Goal: Check status: Check status

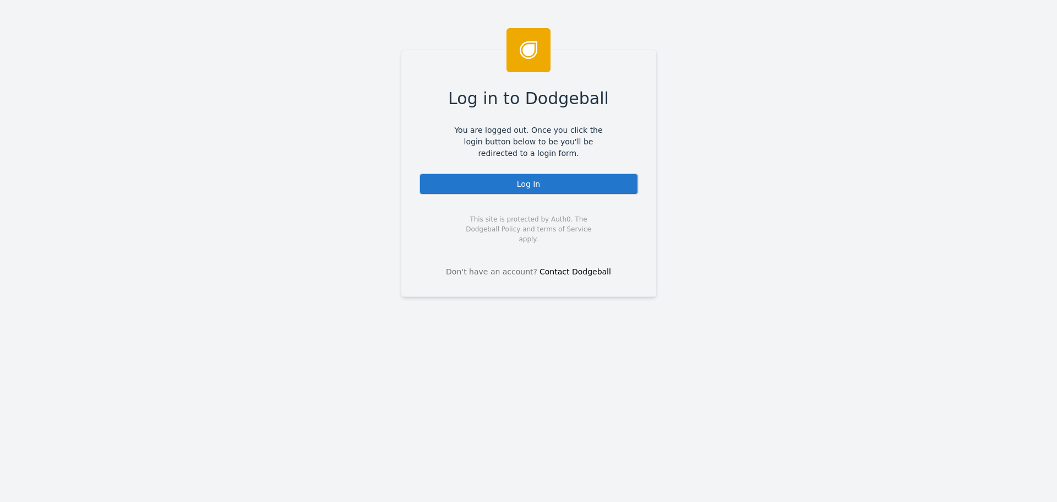
click at [494, 181] on div "Log In" at bounding box center [529, 184] width 220 height 22
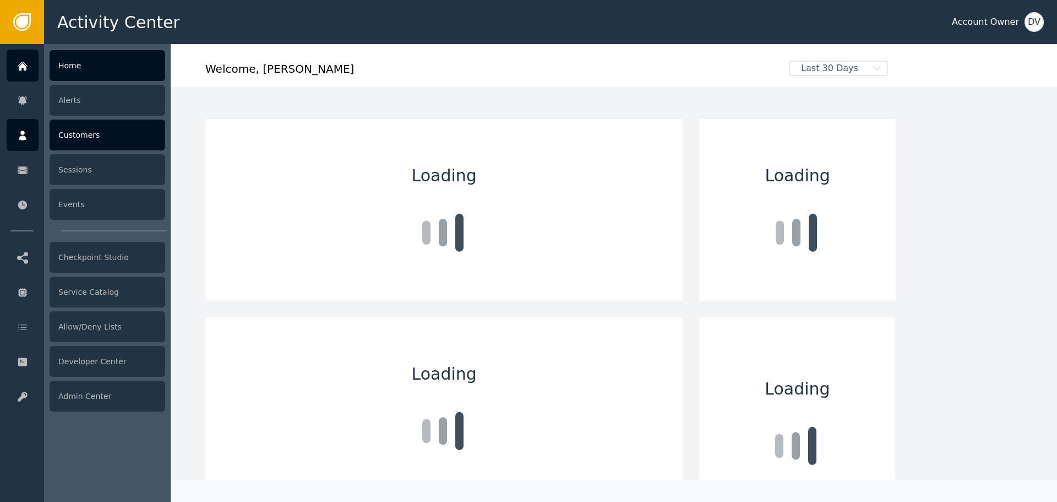
click at [87, 140] on div "Customers" at bounding box center [108, 134] width 116 height 31
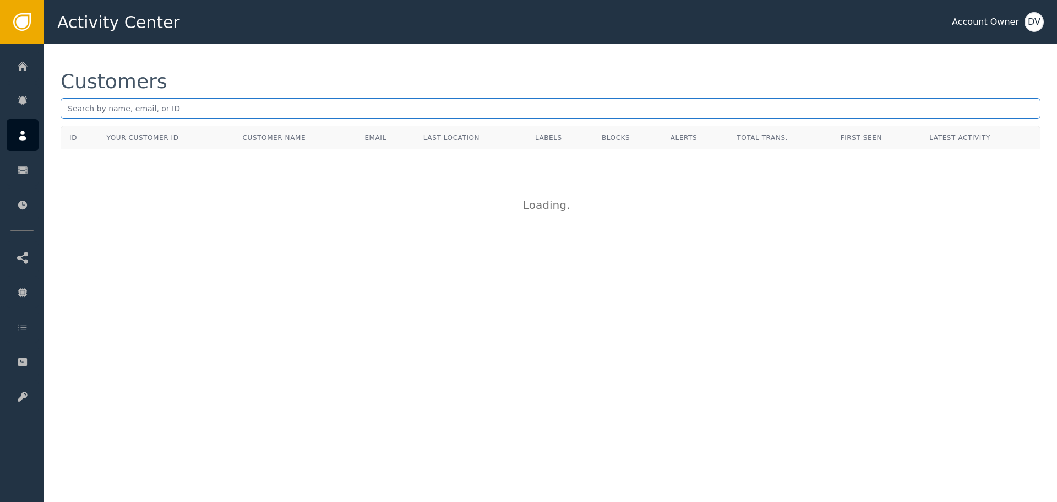
click at [118, 110] on input "text" at bounding box center [551, 108] width 980 height 21
paste input "[EMAIL_ADDRESS][DOMAIN_NAME]"
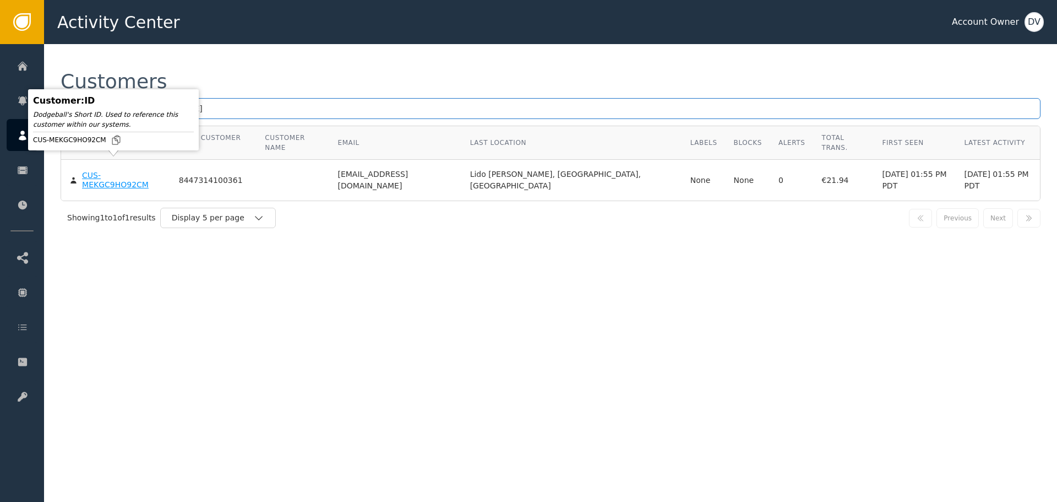
type input "[EMAIL_ADDRESS][DOMAIN_NAME]"
click at [118, 171] on div "CUS-MEKGC9HO92CM" at bounding box center [122, 180] width 80 height 19
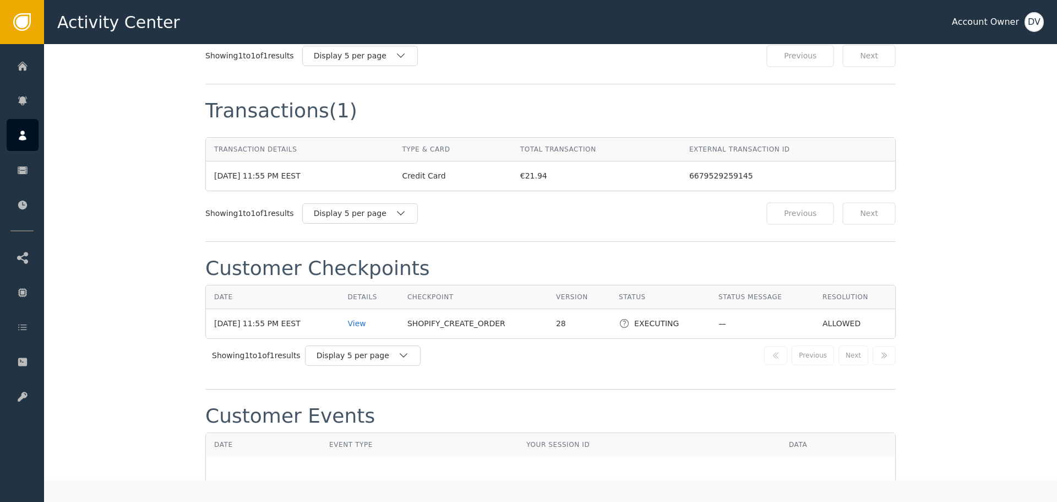
scroll to position [991, 0]
click at [371, 317] on div "View" at bounding box center [368, 323] width 43 height 12
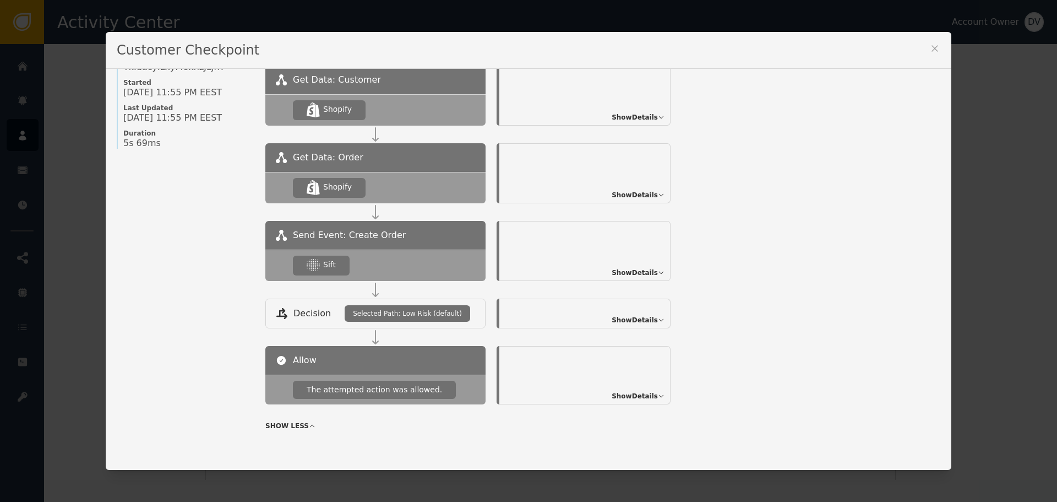
scroll to position [119, 0]
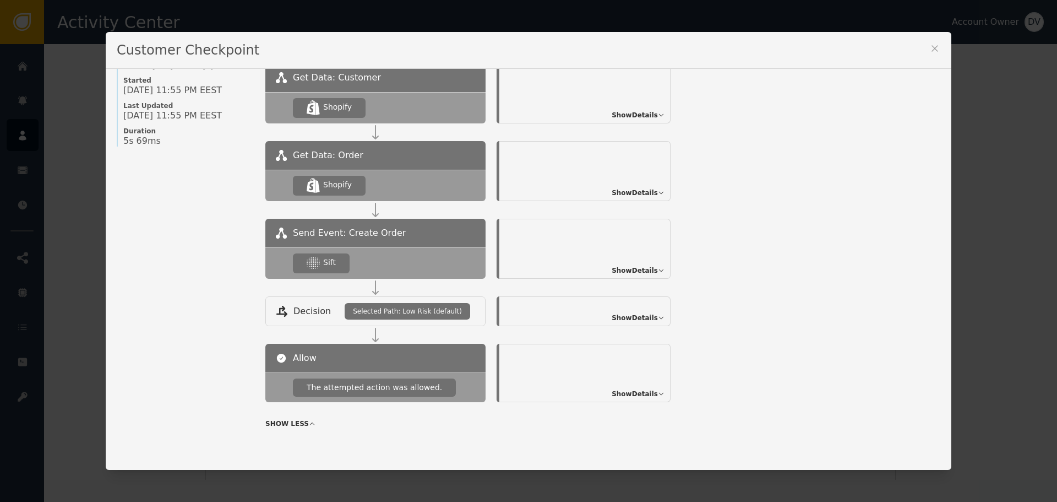
click at [638, 265] on span "Show Details" at bounding box center [635, 270] width 46 height 10
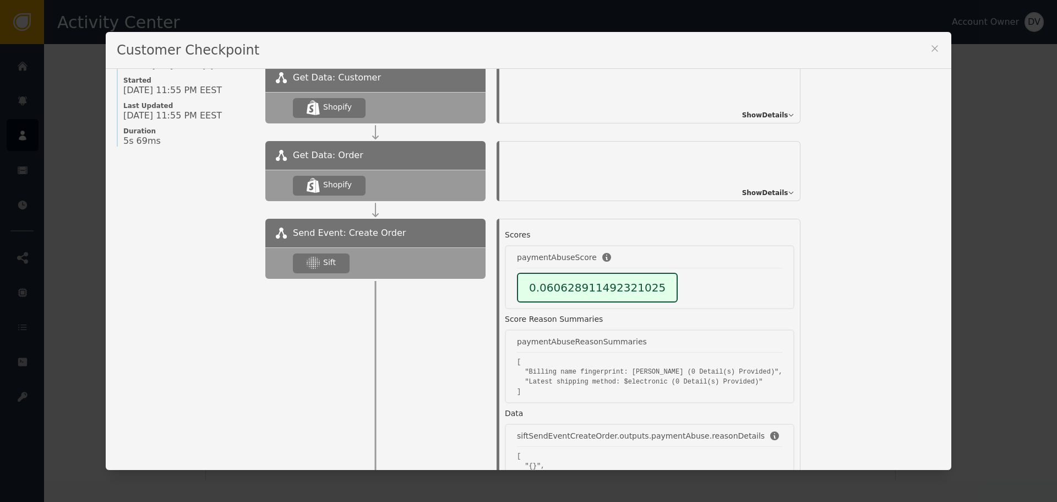
scroll to position [0, 0]
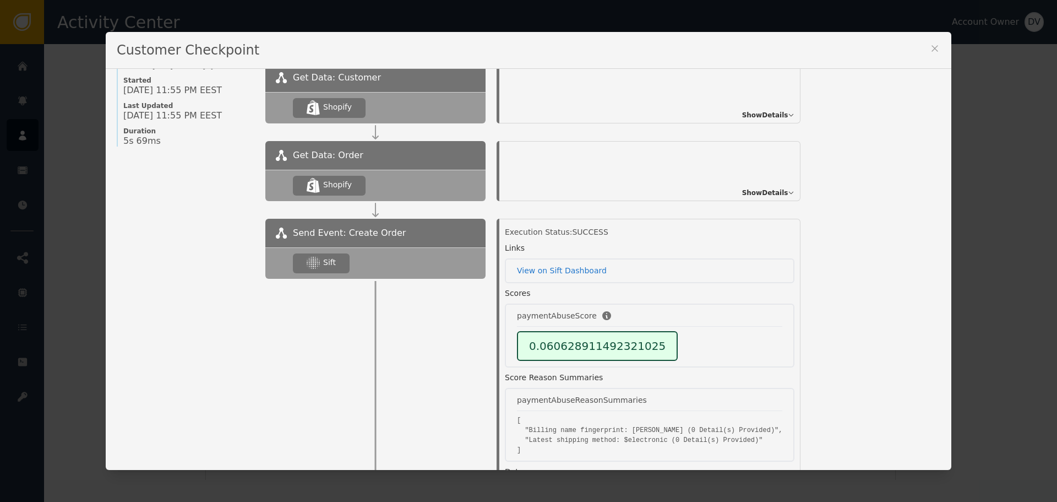
click at [932, 48] on icon at bounding box center [935, 48] width 6 height 6
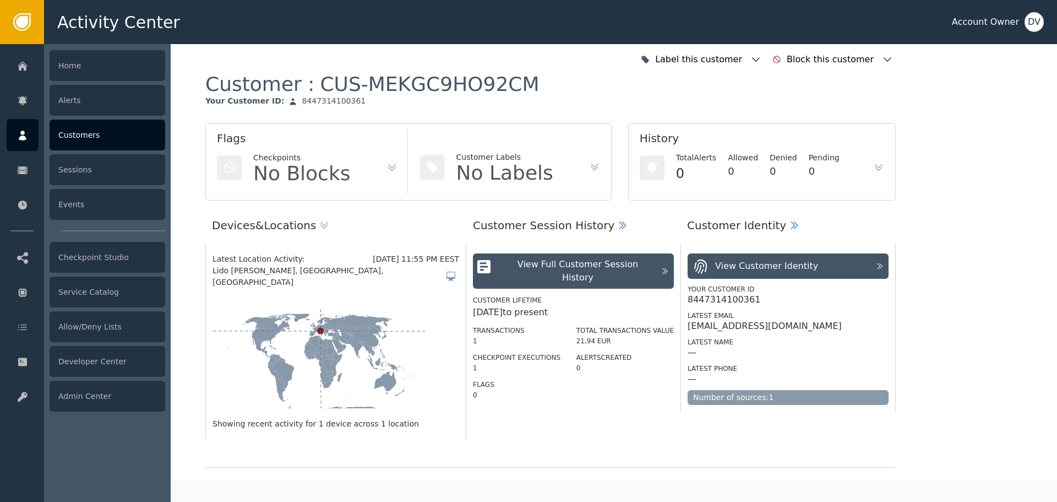
click at [68, 132] on div "Customers" at bounding box center [108, 134] width 116 height 31
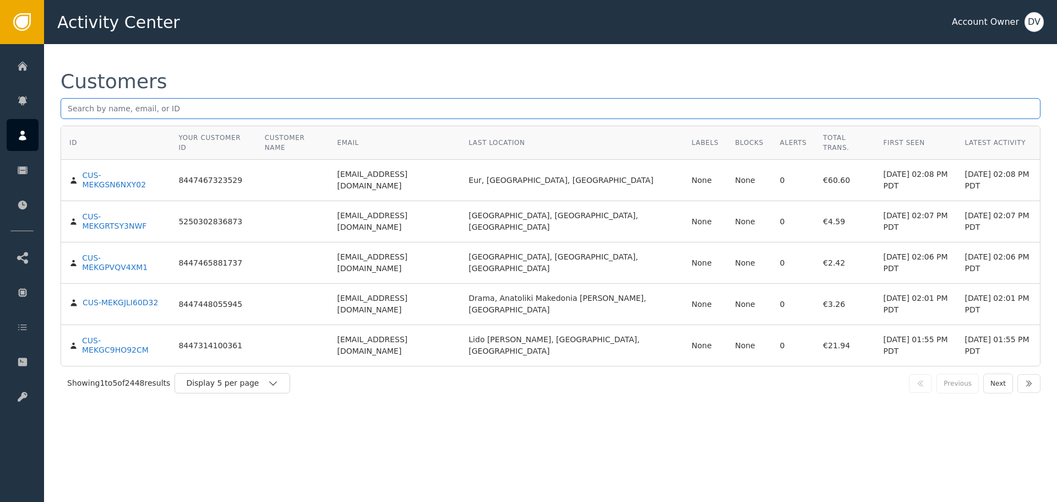
click at [264, 104] on input "text" at bounding box center [551, 108] width 980 height 21
paste input "[EMAIL_ADDRESS][DOMAIN_NAME]"
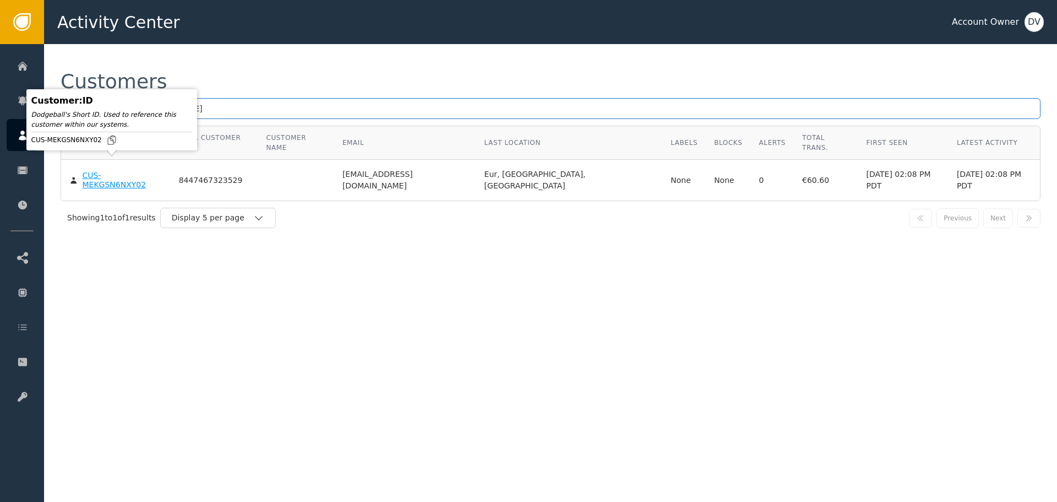
type input "[EMAIL_ADDRESS][DOMAIN_NAME]"
click at [110, 171] on div "CUS-MEKGSN6NXY02" at bounding box center [123, 180] width 80 height 19
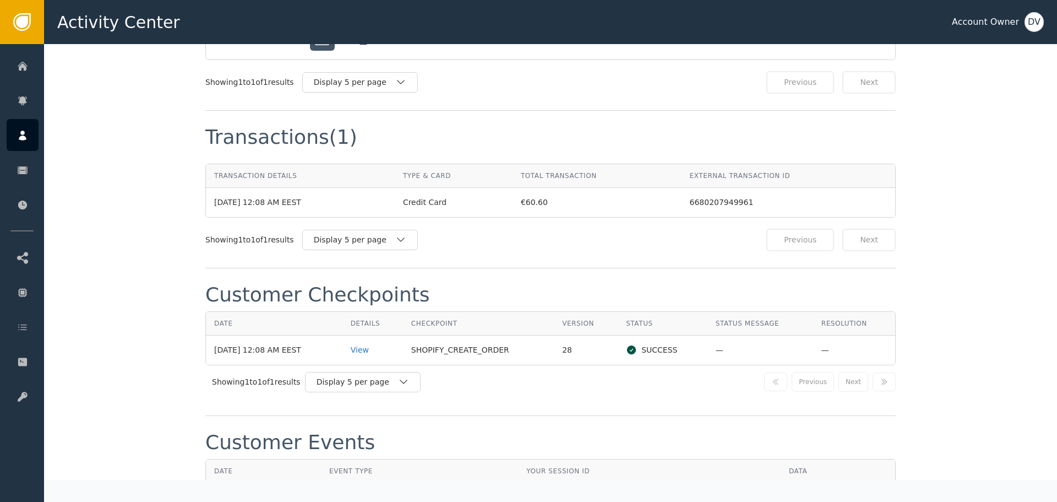
scroll to position [986, 0]
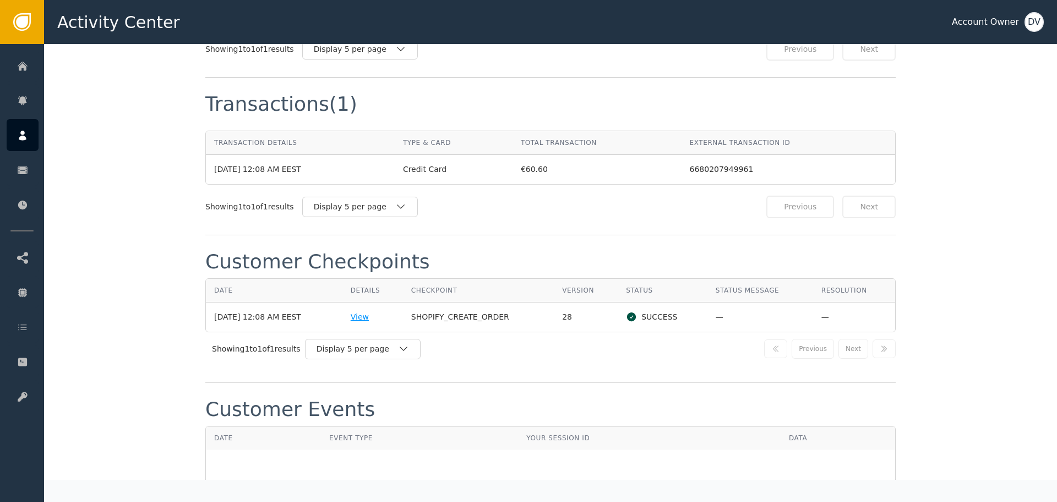
click at [369, 311] on div "View" at bounding box center [373, 317] width 44 height 12
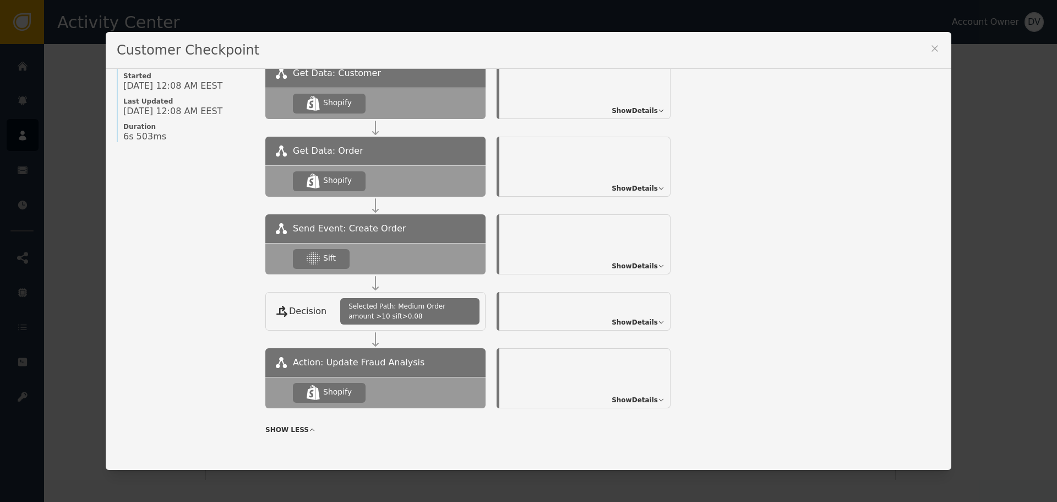
scroll to position [130, 0]
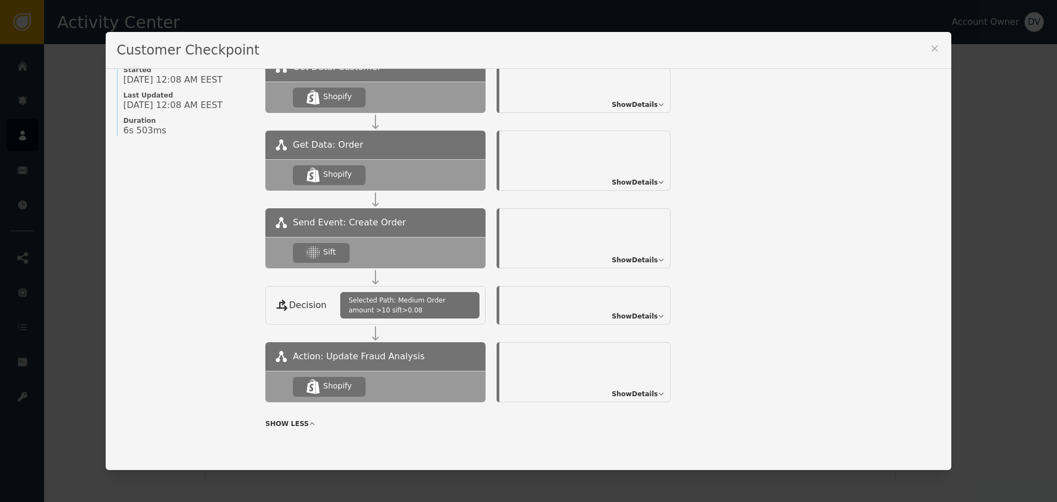
click at [643, 264] on span "Show Details" at bounding box center [635, 260] width 46 height 10
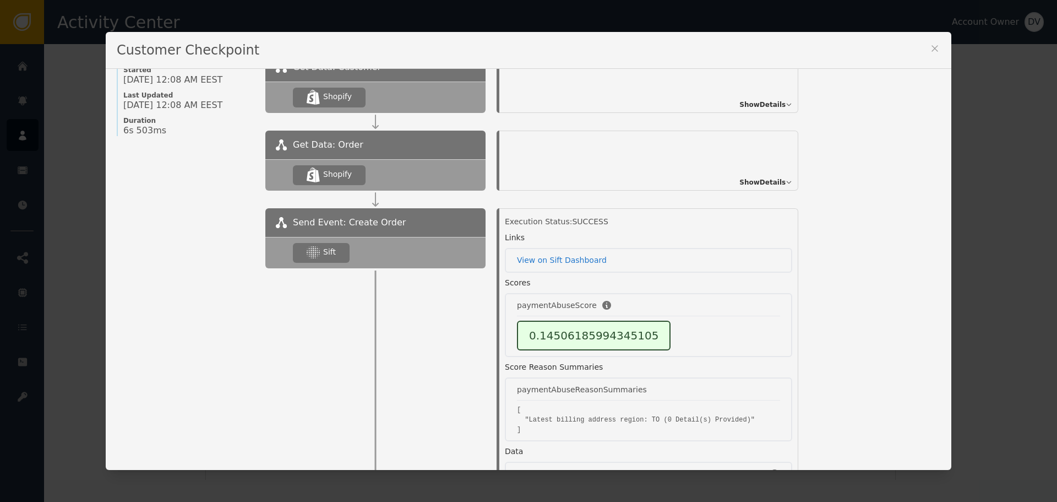
scroll to position [0, 0]
